Goal: Task Accomplishment & Management: Use online tool/utility

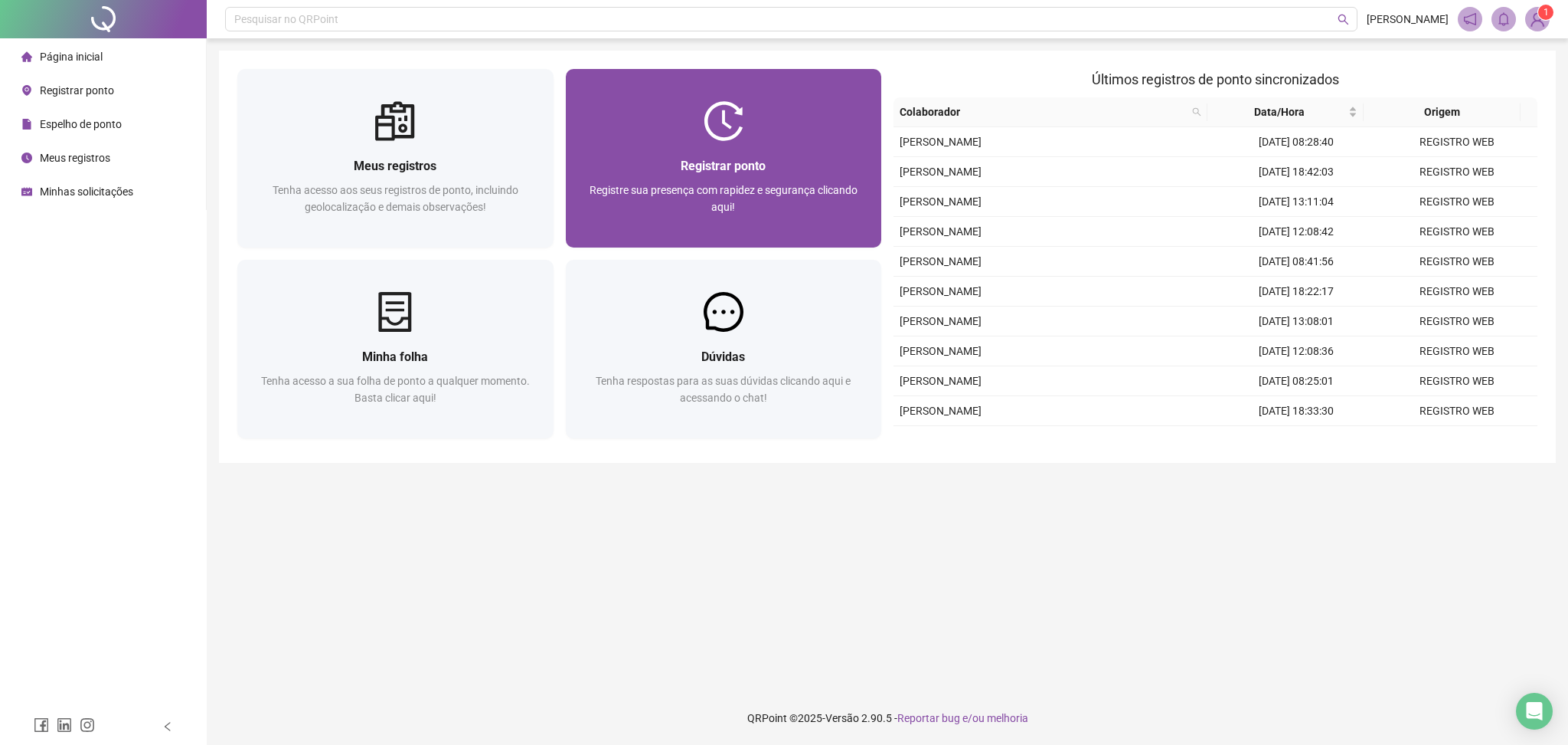
click at [750, 107] on div at bounding box center [724, 121] width 317 height 40
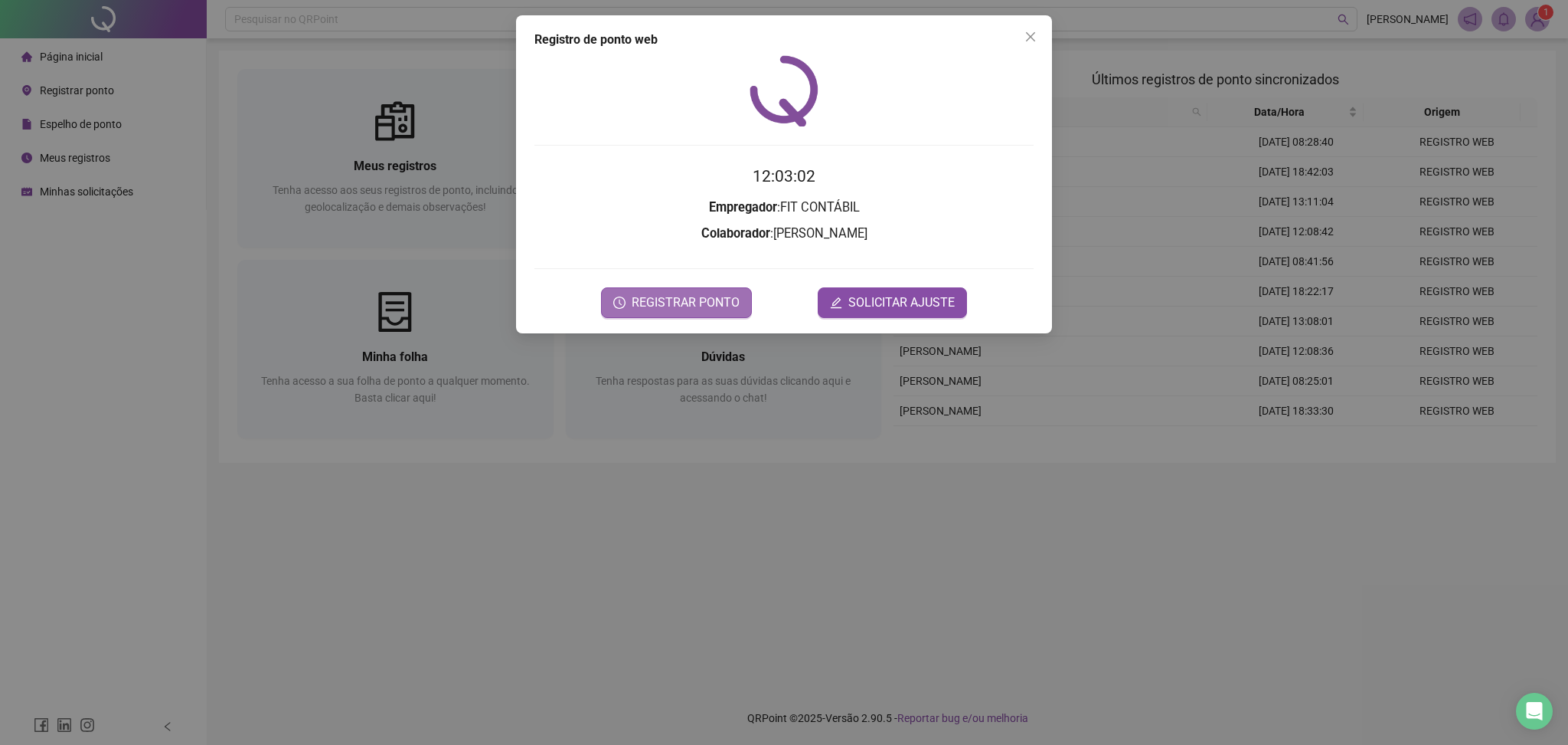
click at [724, 308] on span "REGISTRAR PONTO" at bounding box center [685, 302] width 108 height 18
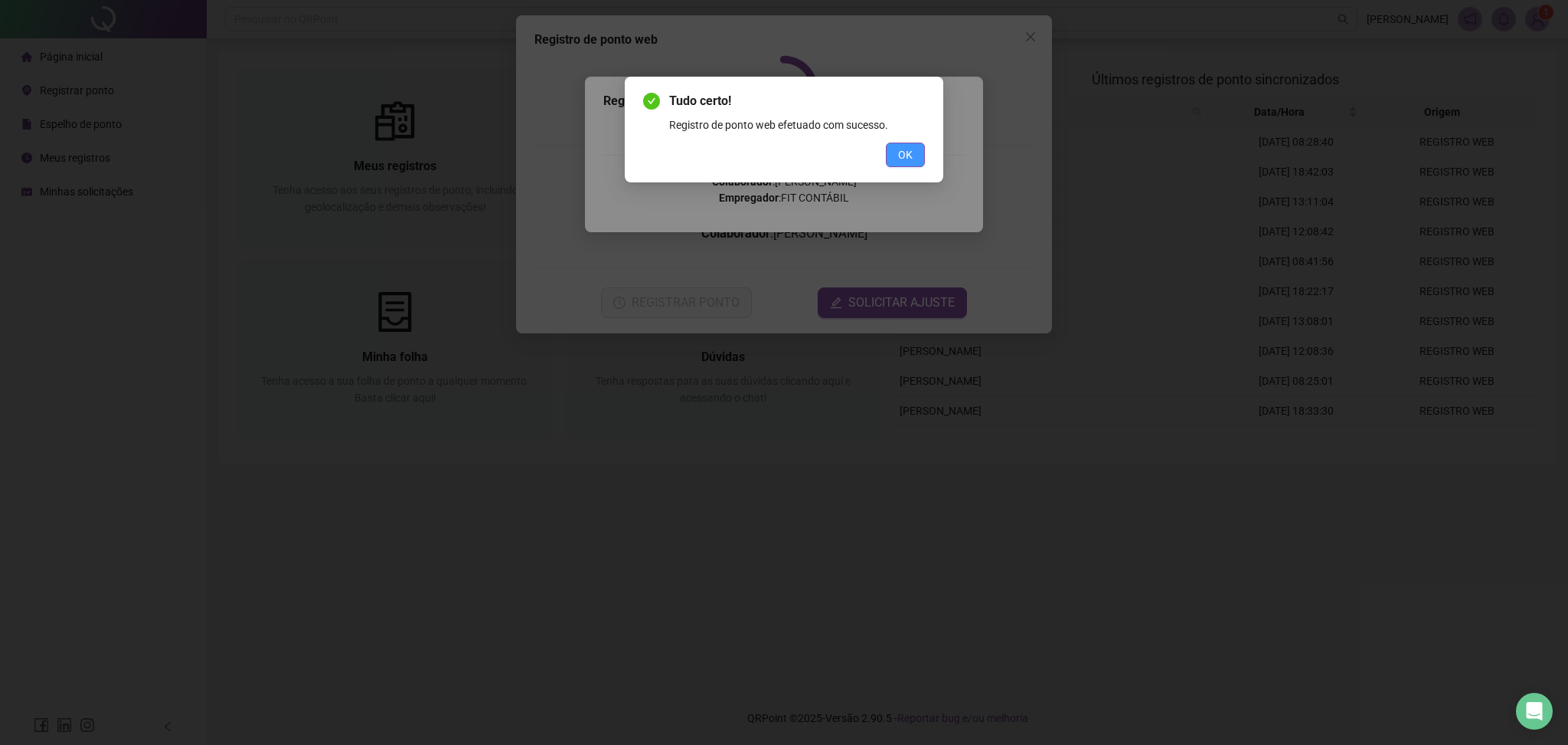
click at [905, 155] on span "OK" at bounding box center [905, 155] width 14 height 17
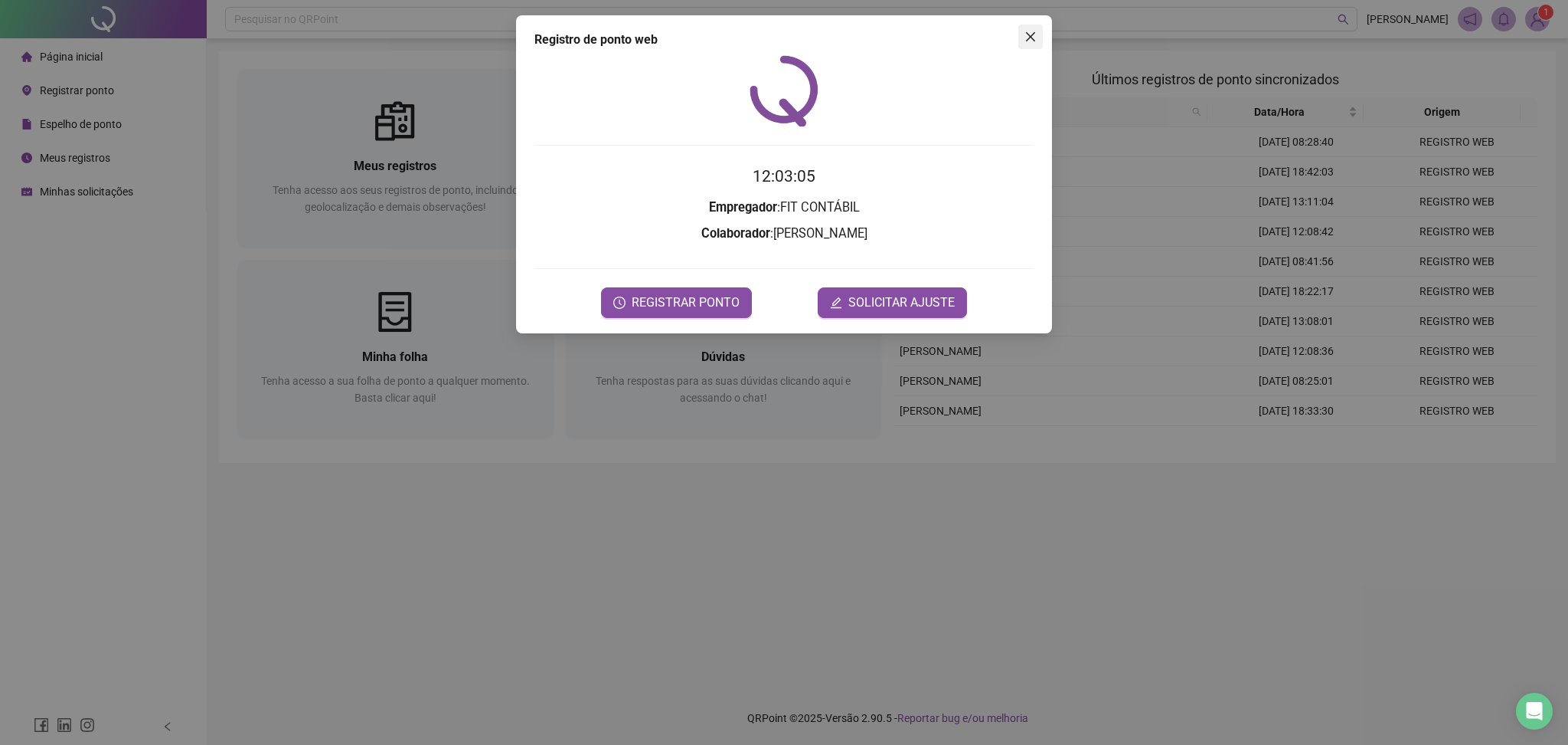
click at [1032, 41] on icon "close" at bounding box center [1030, 36] width 12 height 12
